Goal: Participate in discussion: Engage in conversation with other users on a specific topic

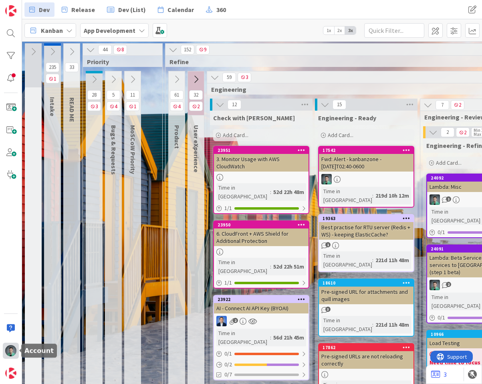
click at [12, 352] on img at bounding box center [10, 350] width 11 height 11
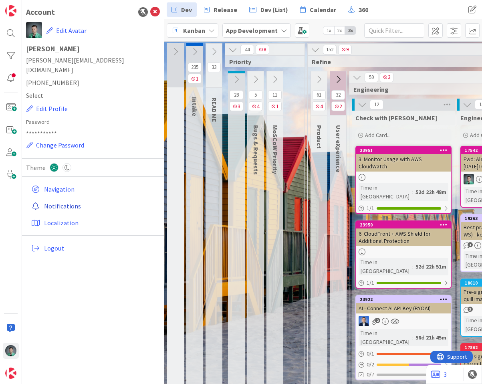
click at [66, 199] on link "Notifications" at bounding box center [94, 206] width 132 height 14
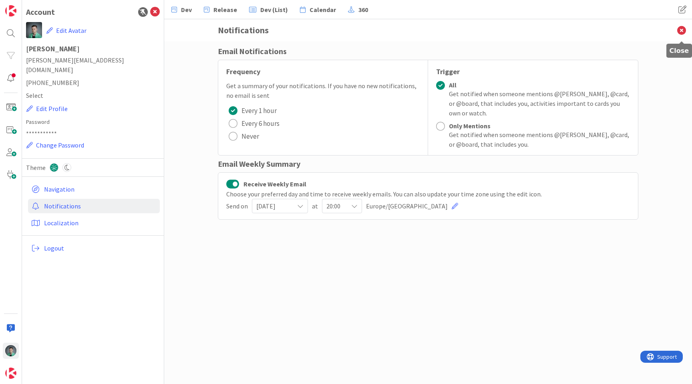
click at [481, 34] on icon at bounding box center [681, 30] width 21 height 22
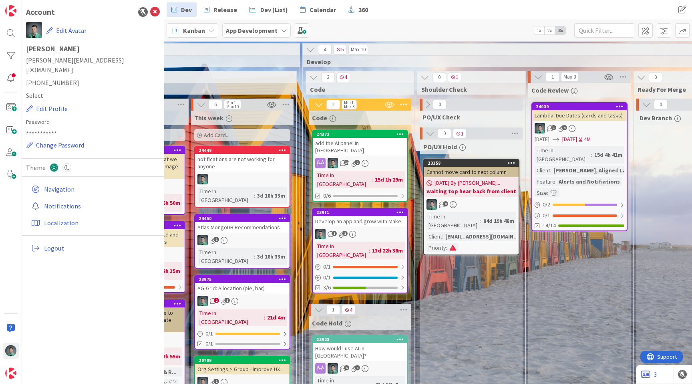
scroll to position [0, 936]
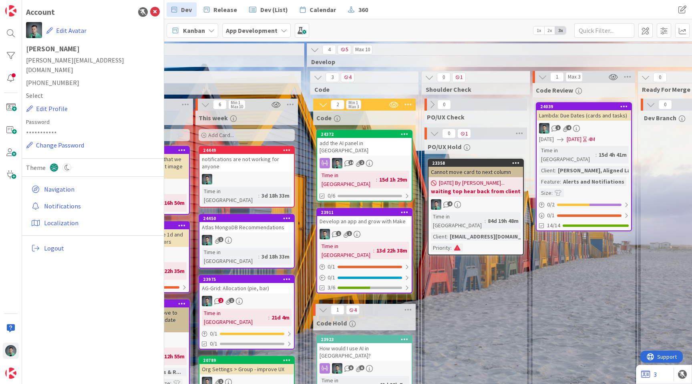
click at [265, 170] on div "notifications are not working for anyone" at bounding box center [246, 163] width 95 height 18
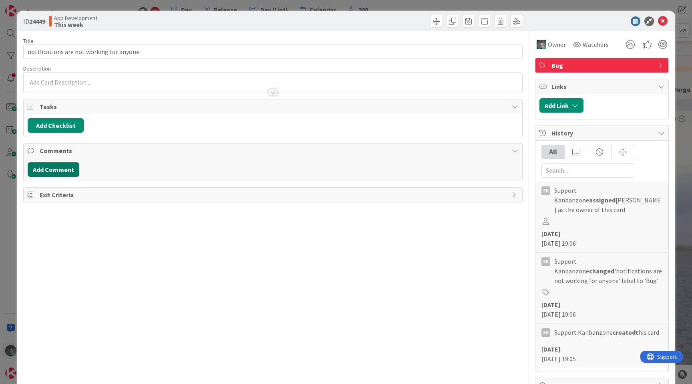
click at [56, 169] on button "Add Comment" at bounding box center [54, 169] width 52 height 14
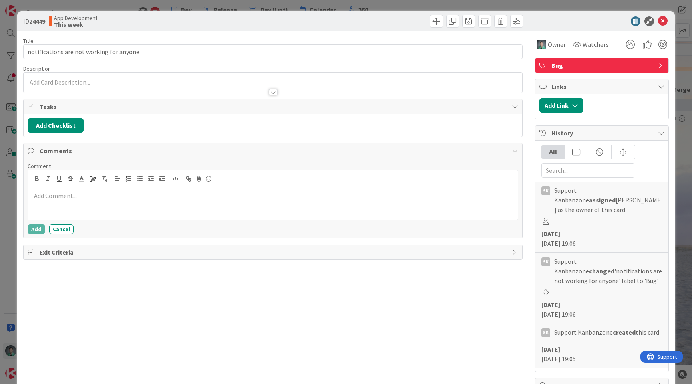
click at [119, 200] on p at bounding box center [272, 195] width 483 height 9
click at [32, 229] on button "Add" at bounding box center [37, 229] width 18 height 10
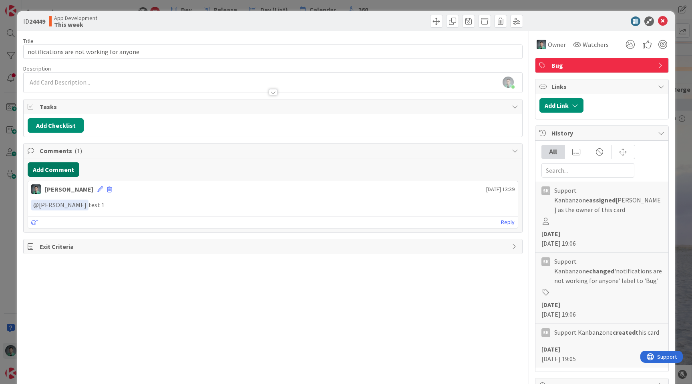
click at [64, 165] on button "Add Comment" at bounding box center [54, 169] width 52 height 14
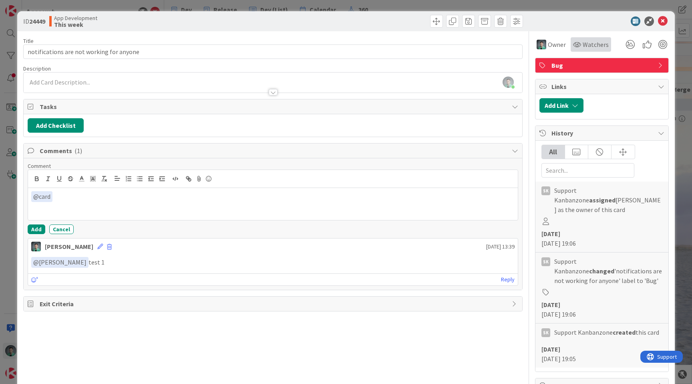
click at [481, 49] on div "Watchers" at bounding box center [591, 44] width 40 height 14
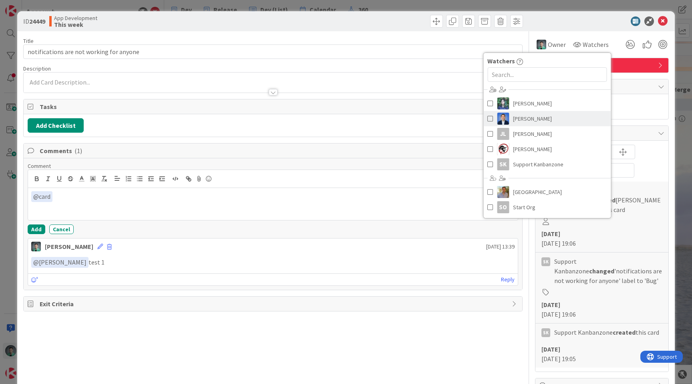
click at [481, 118] on span "[PERSON_NAME]" at bounding box center [532, 119] width 39 height 12
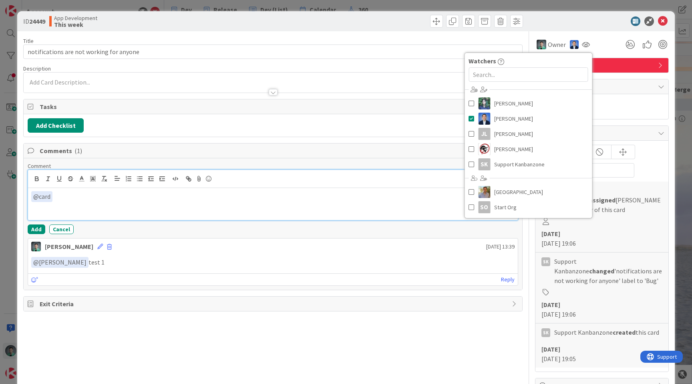
click at [90, 200] on p "﻿ @ card ﻿" at bounding box center [272, 196] width 483 height 11
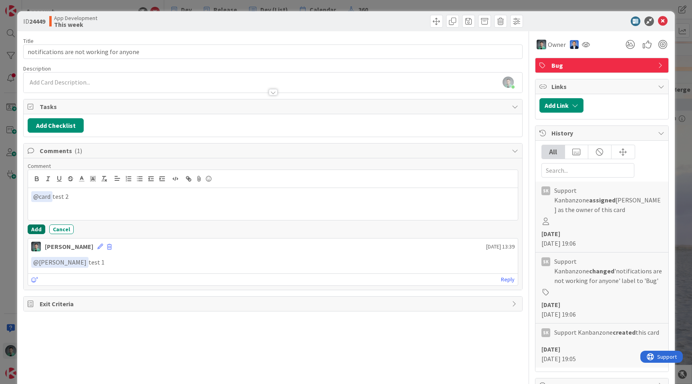
click at [34, 229] on button "Add" at bounding box center [37, 229] width 18 height 10
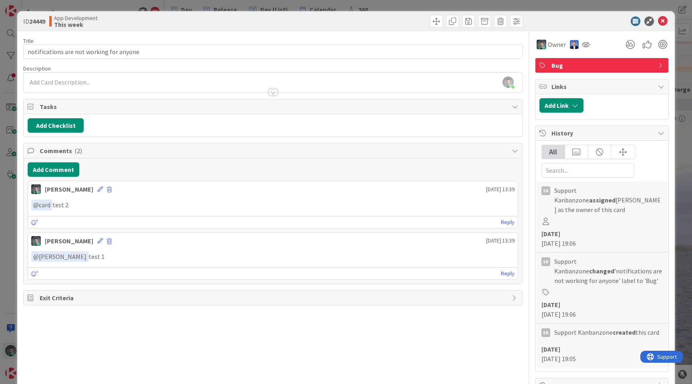
click at [206, 6] on div "ID 24449 App Development This week Title 40 / 128 notifications are not working…" at bounding box center [346, 192] width 692 height 384
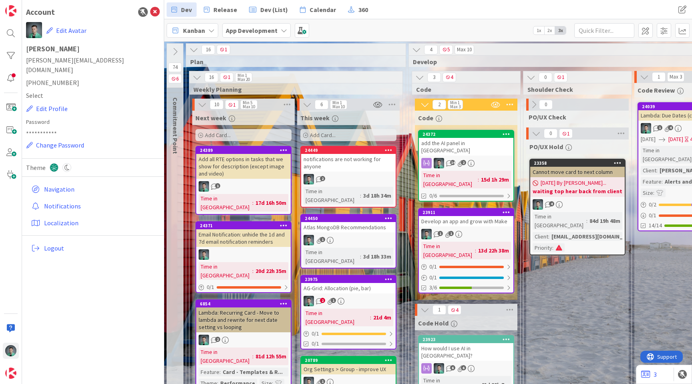
scroll to position [0, 835]
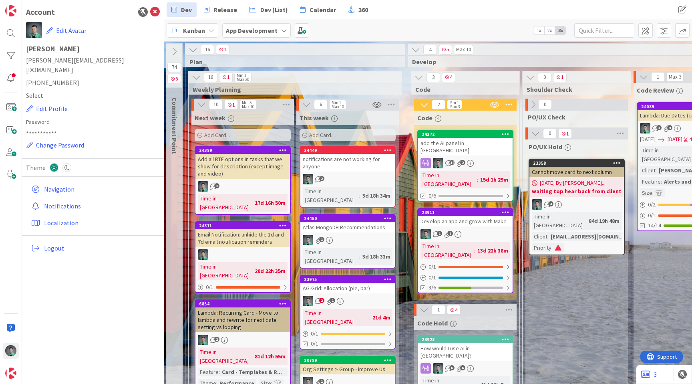
click at [232, 136] on div "Add Card..." at bounding box center [243, 135] width 96 height 12
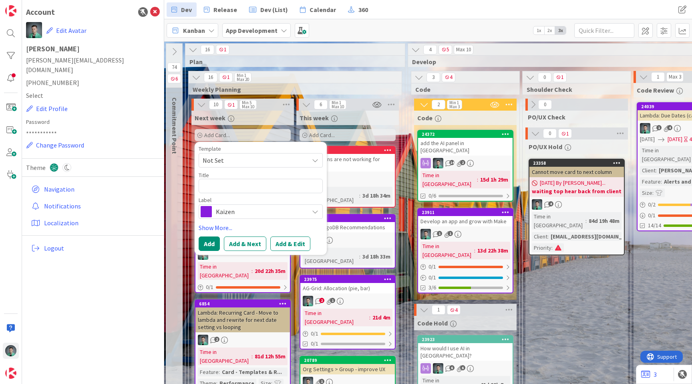
click at [225, 214] on span "Kaizen" at bounding box center [260, 211] width 89 height 11
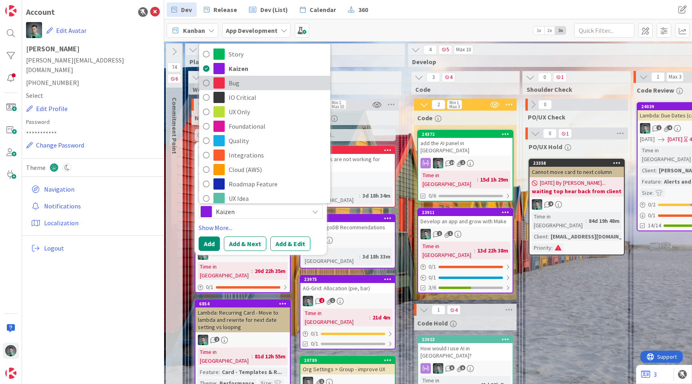
click at [260, 85] on span "Bug" at bounding box center [278, 83] width 98 height 12
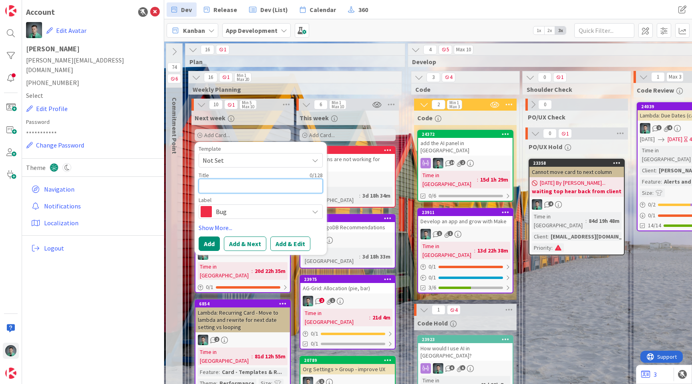
click at [237, 183] on textarea at bounding box center [261, 186] width 124 height 14
type textarea "x"
type textarea "E"
type textarea "x"
type textarea "Er"
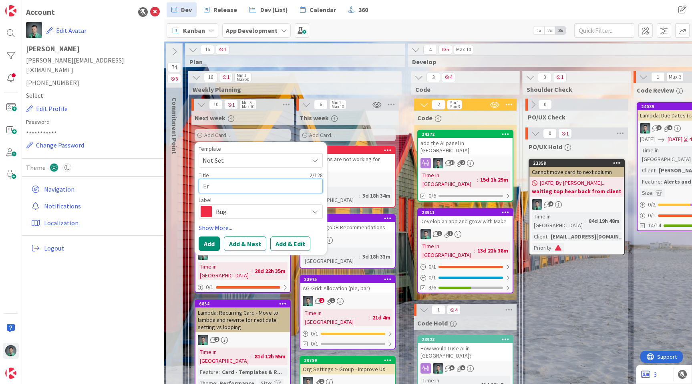
type textarea "x"
type textarea "Err"
type textarea "x"
type textarea "Erro"
type textarea "x"
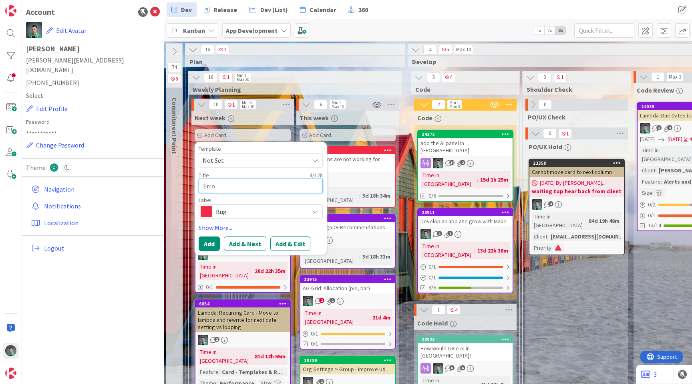
type textarea "Error"
type textarea "x"
type textarea "Errors"
type textarea "x"
type textarea "Errors"
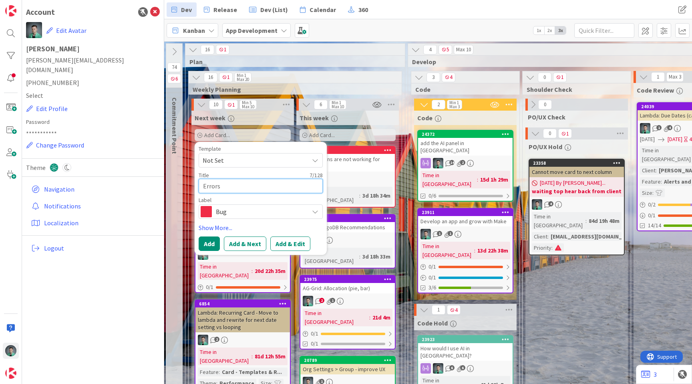
type textarea "x"
type textarea "Errors f"
type textarea "x"
type textarea "Errors fro"
type textarea "x"
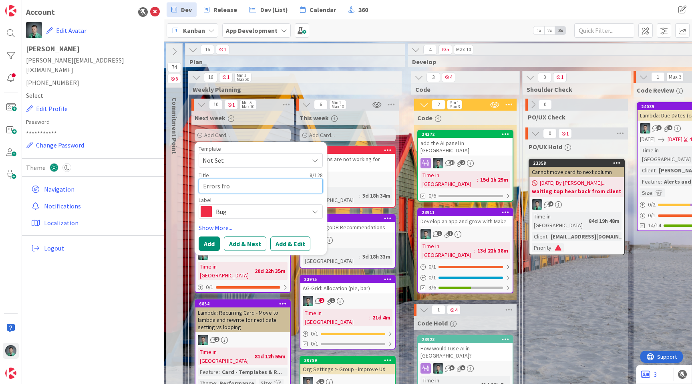
type textarea "Errors from"
type textarea "x"
type textarea "Errors from"
type textarea "x"
type textarea "Errors from a"
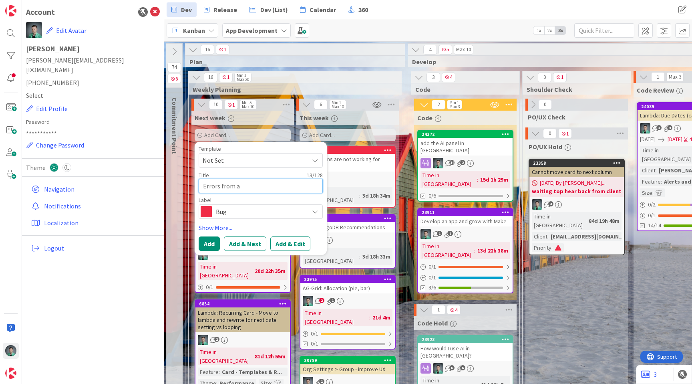
type textarea "x"
type textarea "Errors from ap"
type textarea "x"
type textarea "Errors from app"
type textarea "x"
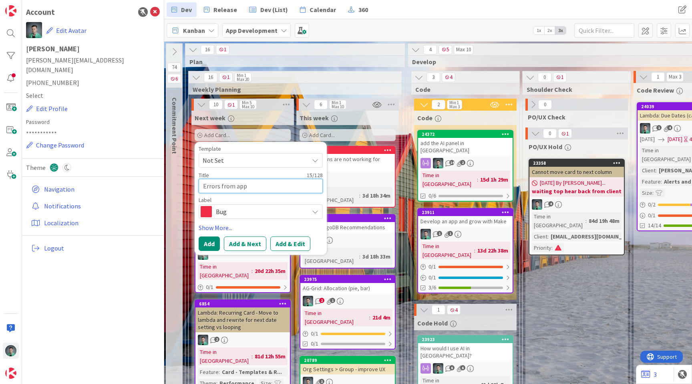
type textarea "Errors from app-"
type textarea "x"
type textarea "Errors from app-e"
type textarea "x"
type textarea "Errors from app-er"
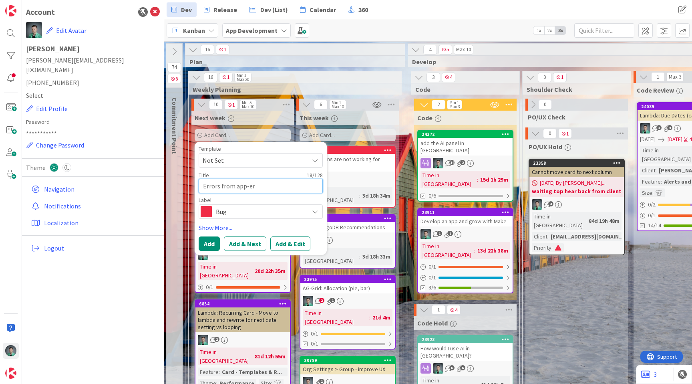
type textarea "x"
type textarea "Errors from app-err"
type textarea "x"
type textarea "Errors from app-erro"
type textarea "x"
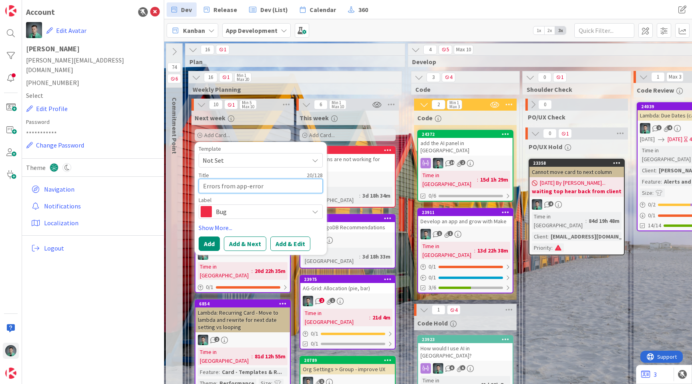
type textarea "Errors from app-errors"
type textarea "x"
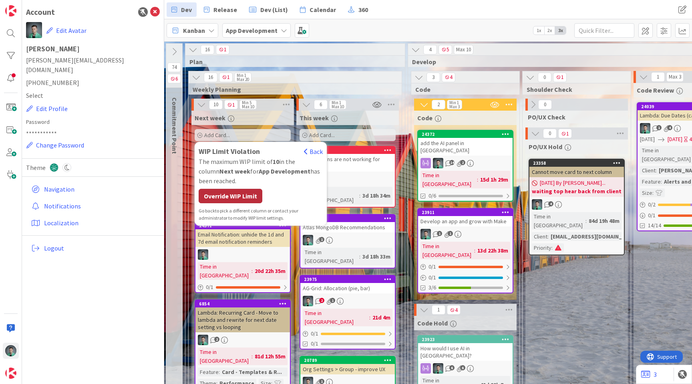
click at [231, 200] on div "Override WIP Limit" at bounding box center [231, 196] width 64 height 14
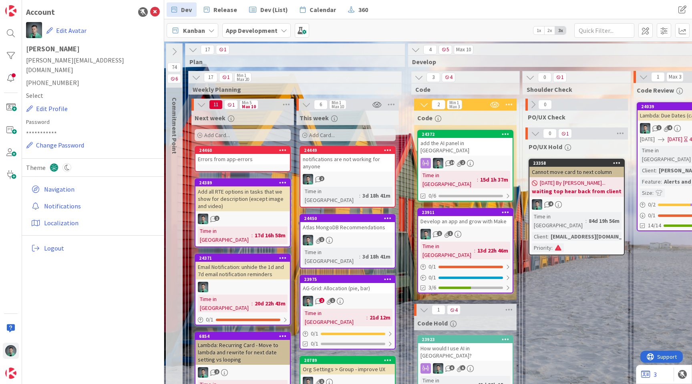
click at [285, 150] on icon at bounding box center [283, 150] width 8 height 6
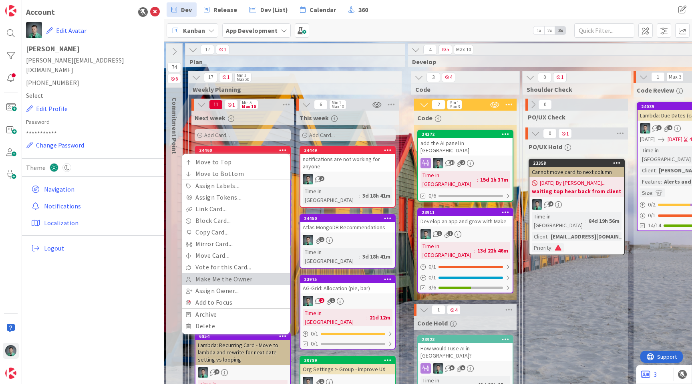
click at [238, 276] on link "Make Me the Owner" at bounding box center [236, 279] width 108 height 12
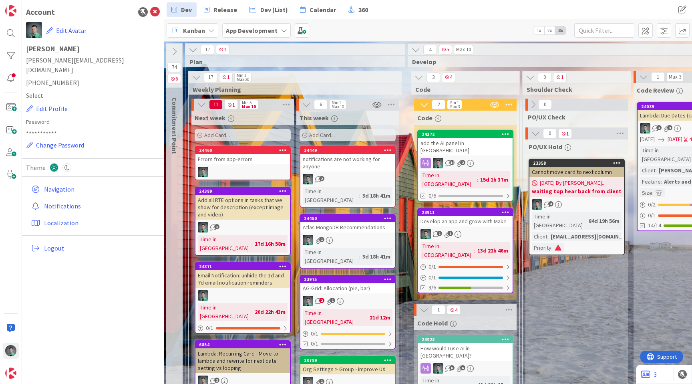
click at [243, 164] on div "Errors from app-errors" at bounding box center [242, 159] width 95 height 10
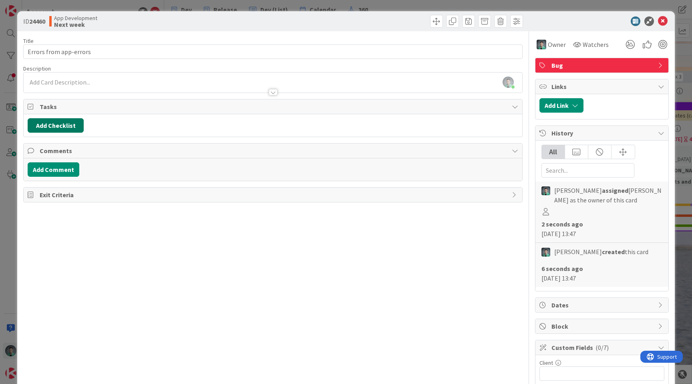
click at [69, 124] on button "Add Checklist" at bounding box center [56, 125] width 56 height 14
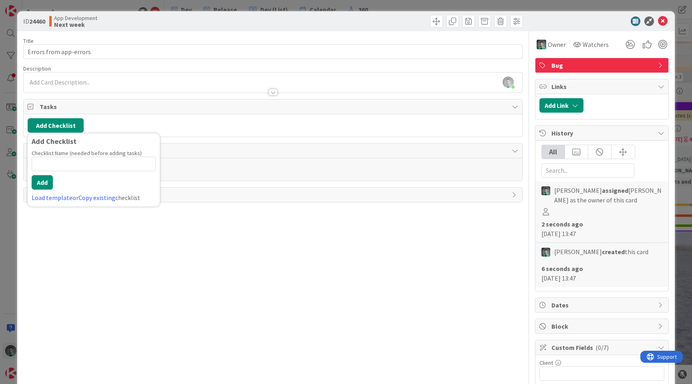
type input "A"
type input "Errors"
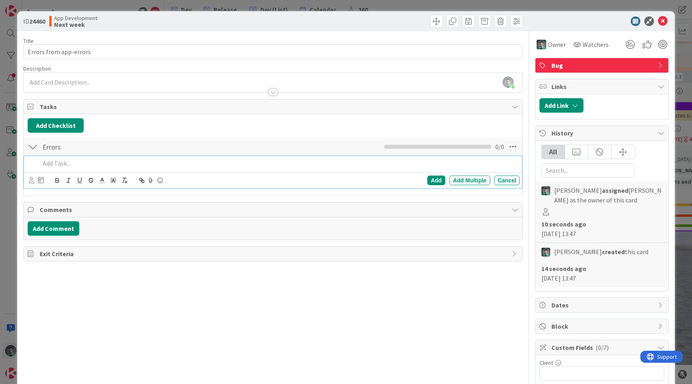
click at [131, 163] on p at bounding box center [278, 163] width 477 height 9
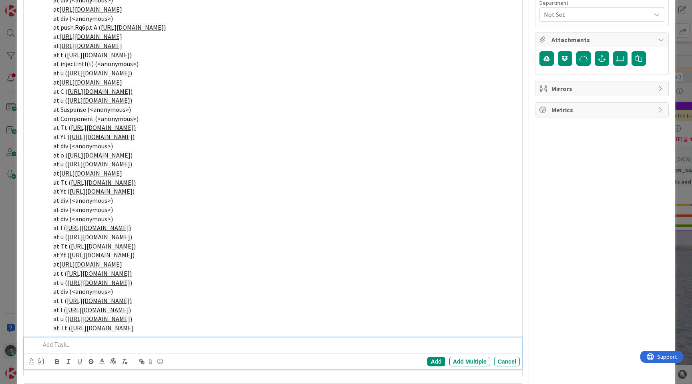
scroll to position [584, 0]
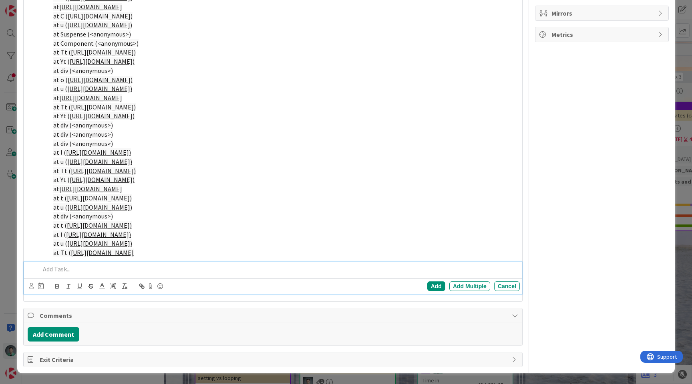
click at [143, 264] on p at bounding box center [278, 268] width 477 height 9
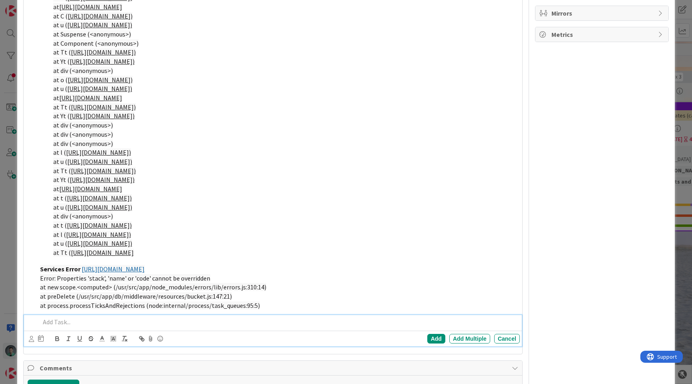
scroll to position [637, 0]
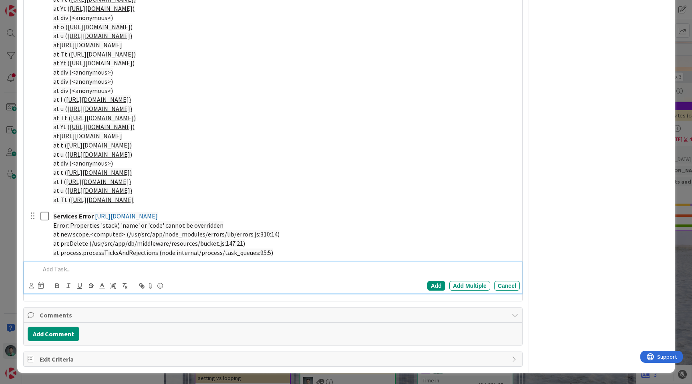
click at [151, 266] on p at bounding box center [278, 268] width 477 height 9
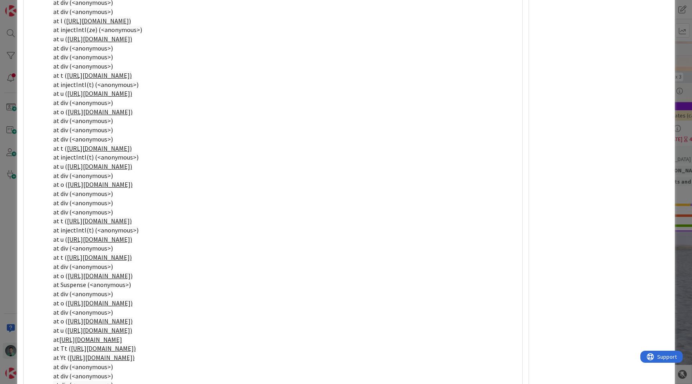
scroll to position [1625, 0]
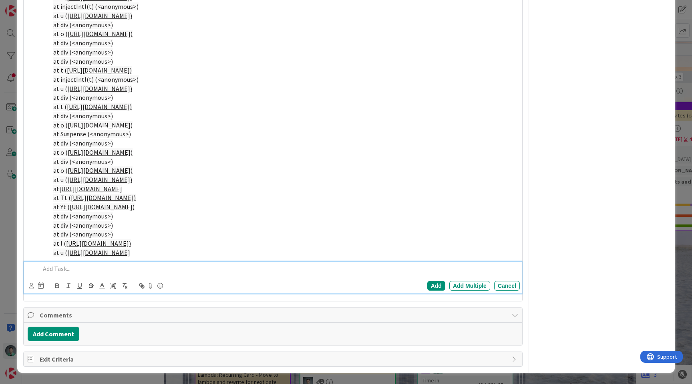
click at [179, 269] on p at bounding box center [278, 268] width 477 height 9
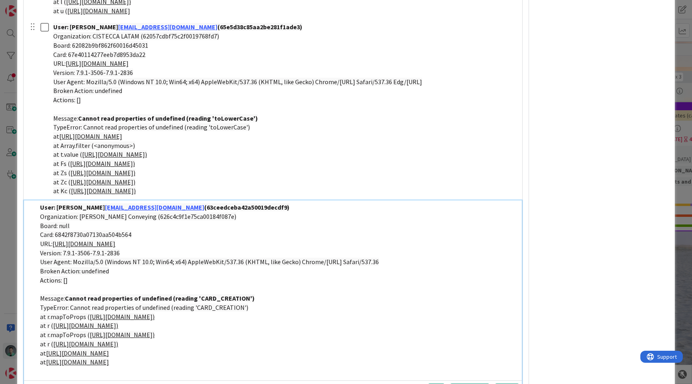
scroll to position [1976, 0]
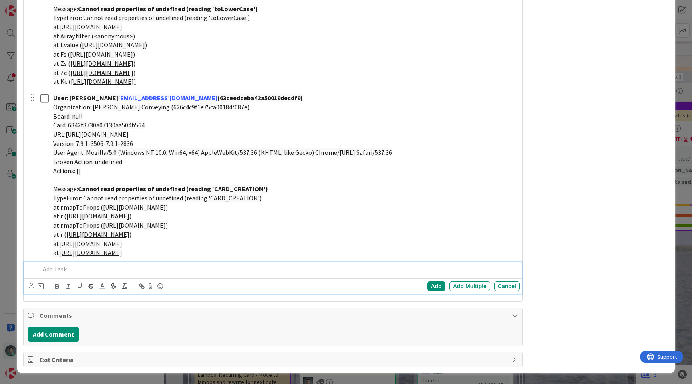
click at [12, 235] on div "ID 24460 App Development Next week Title 22 / 128 Errors from app-errors Descri…" at bounding box center [346, 192] width 692 height 384
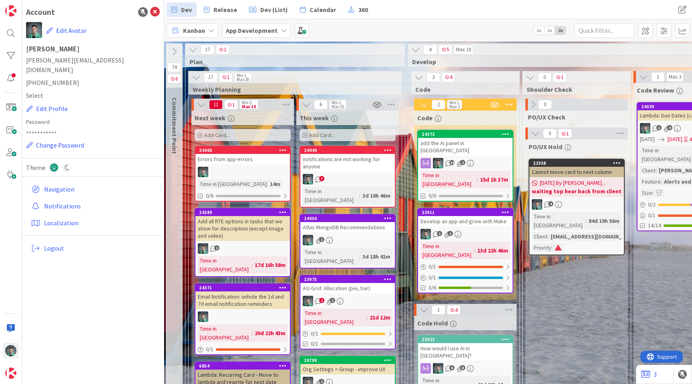
click at [379, 173] on link "24449 notifications are not working for anyone 7 Time in Column : 3d 18h 46m" at bounding box center [348, 177] width 96 height 62
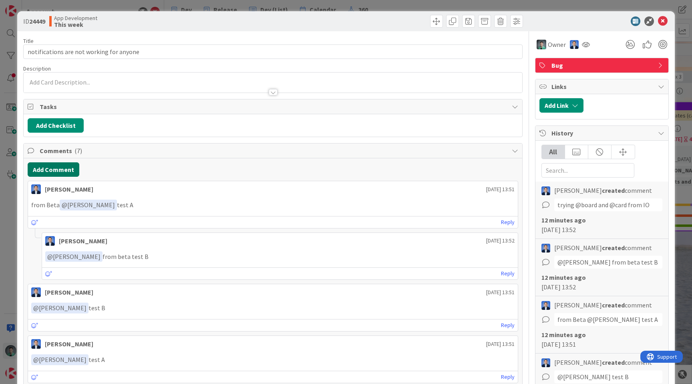
click at [44, 168] on button "Add Comment" at bounding box center [54, 169] width 52 height 14
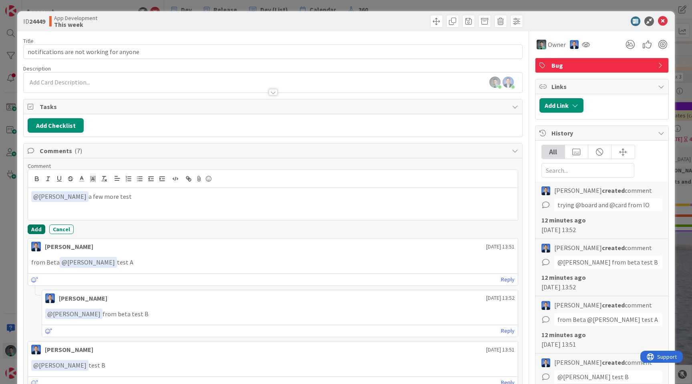
click at [32, 228] on button "Add" at bounding box center [37, 229] width 18 height 10
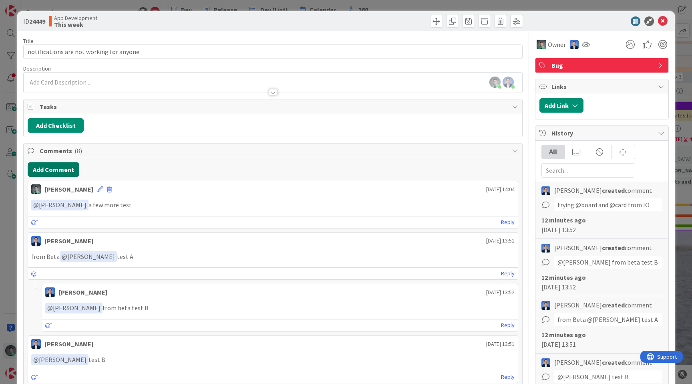
click at [59, 171] on button "Add Comment" at bounding box center [54, 169] width 52 height 14
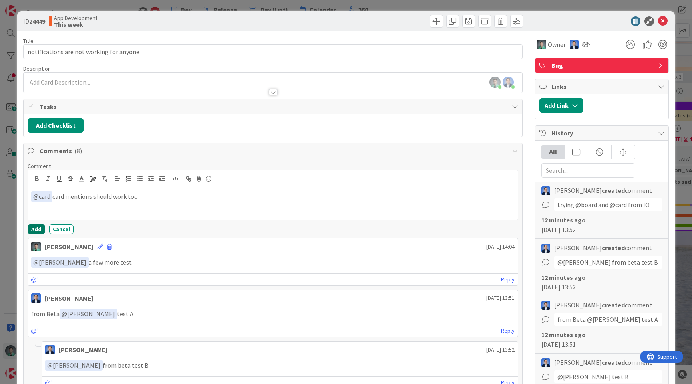
click at [40, 229] on button "Add" at bounding box center [37, 229] width 18 height 10
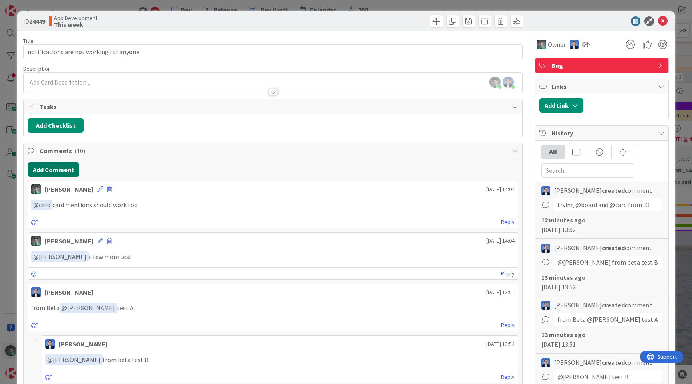
click at [52, 175] on button "Add Comment" at bounding box center [54, 169] width 52 height 14
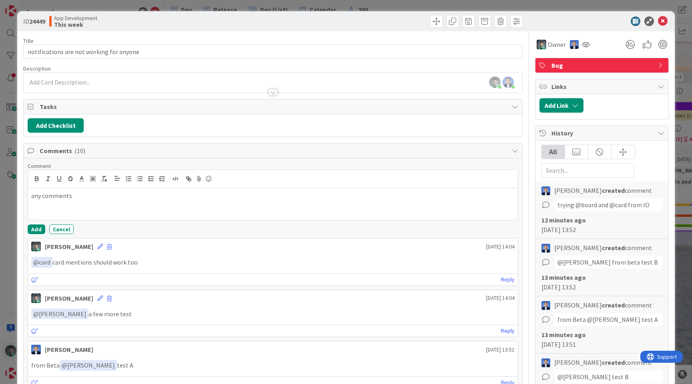
click at [35, 197] on p "any comments" at bounding box center [272, 195] width 483 height 9
click at [36, 227] on button "Add" at bounding box center [37, 229] width 18 height 10
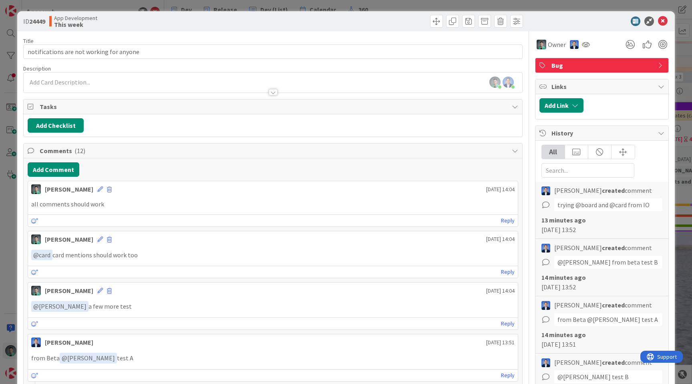
click at [13, 161] on div "ID 24449 App Development This week Title 40 / 128 notifications are not working…" at bounding box center [346, 192] width 692 height 384
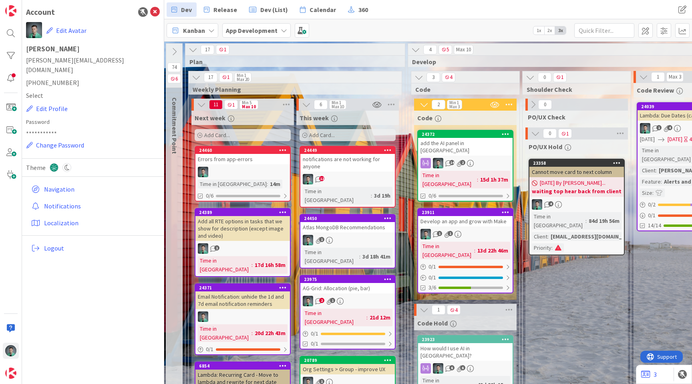
click at [264, 174] on div at bounding box center [242, 172] width 95 height 10
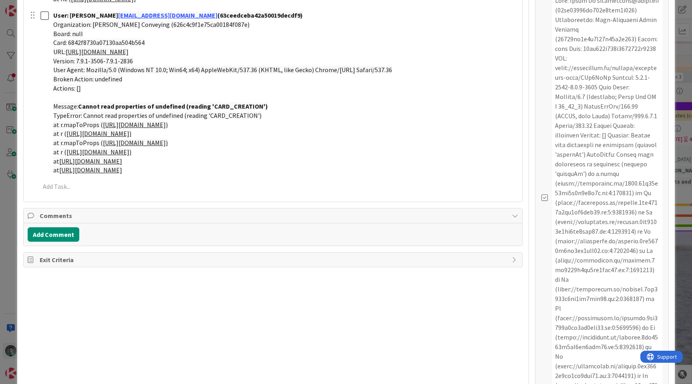
scroll to position [2034, 0]
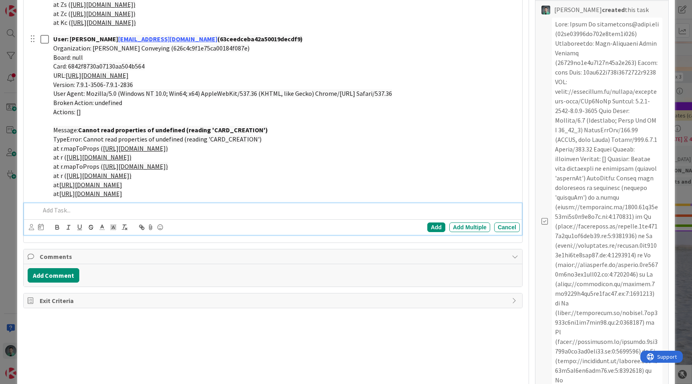
click at [229, 212] on p at bounding box center [278, 209] width 477 height 9
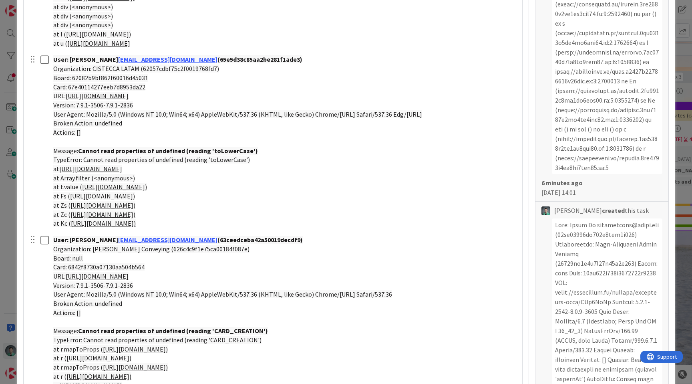
scroll to position [1832, 0]
